Goal: Check status: Check status

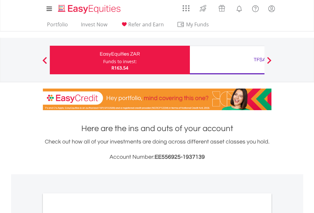
click at [103, 60] on div "Funds to invest:" at bounding box center [120, 61] width 34 height 6
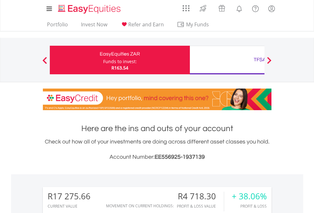
scroll to position [61, 100]
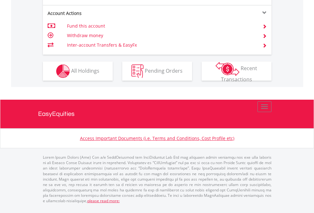
scroll to position [597, 0]
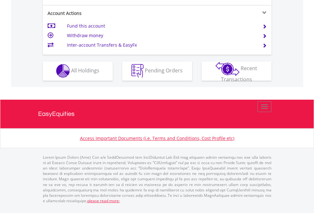
scroll to position [594, 0]
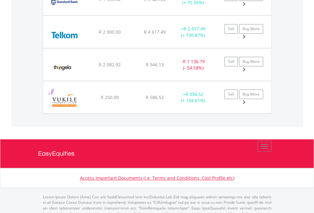
scroll to position [61, 100]
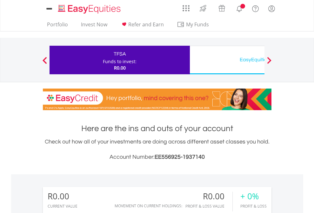
scroll to position [61, 100]
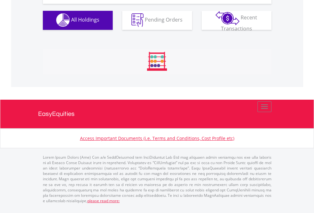
scroll to position [629, 0]
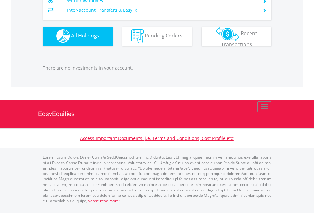
scroll to position [61, 100]
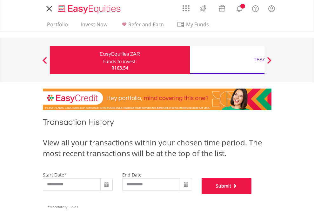
click at [252, 194] on button "Submit" at bounding box center [227, 186] width 50 height 16
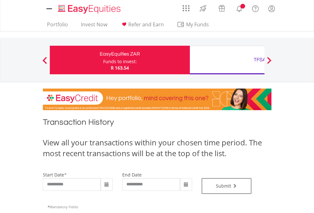
click at [227, 60] on div "TFSA" at bounding box center [260, 59] width 133 height 9
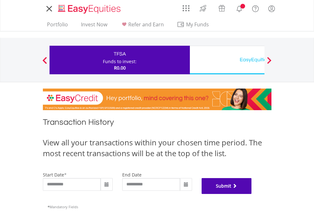
click at [252, 194] on button "Submit" at bounding box center [227, 186] width 50 height 16
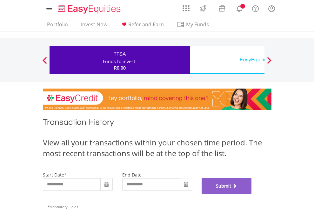
scroll to position [258, 0]
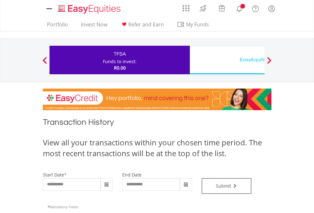
click at [227, 60] on div "EasyEquities USD" at bounding box center [260, 59] width 133 height 9
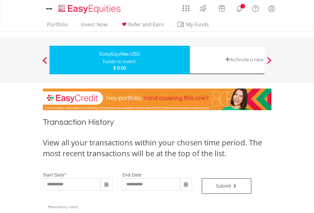
type input "**********"
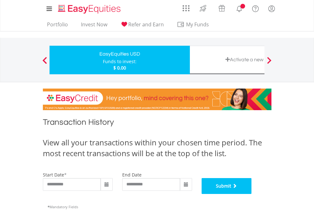
click at [252, 194] on button "Submit" at bounding box center [227, 186] width 50 height 16
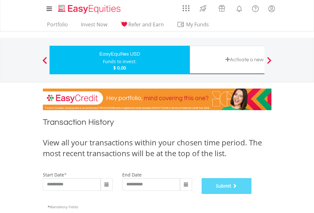
scroll to position [258, 0]
